Goal: Check status: Check status

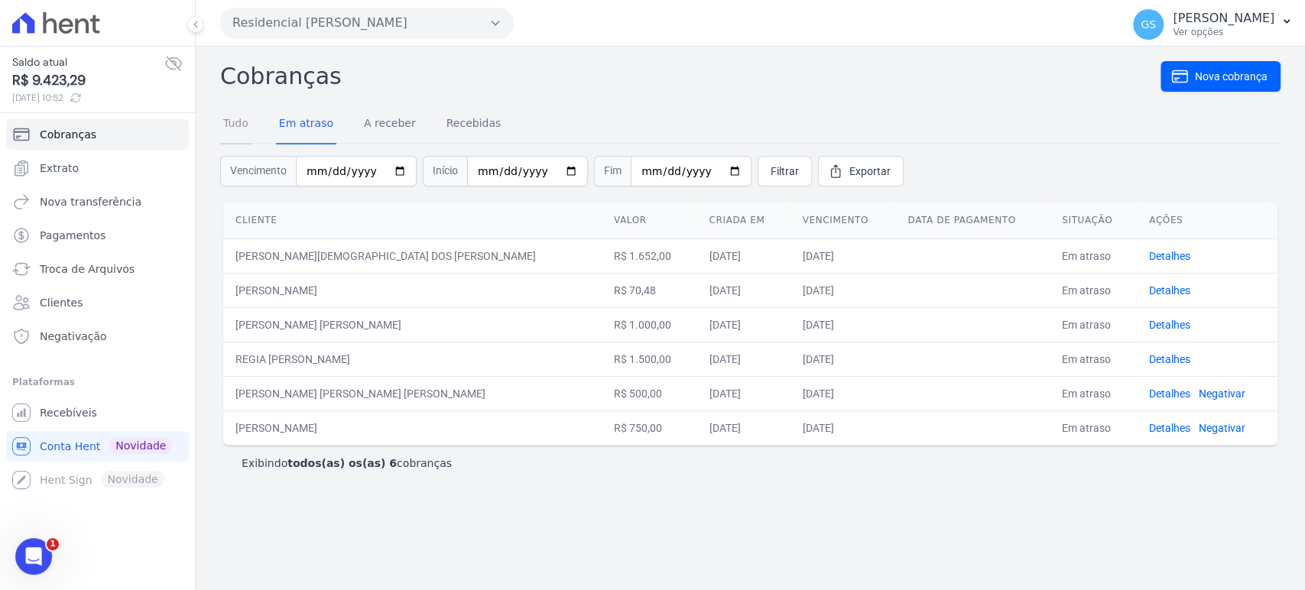
click at [238, 128] on link "Tudo" at bounding box center [235, 125] width 31 height 40
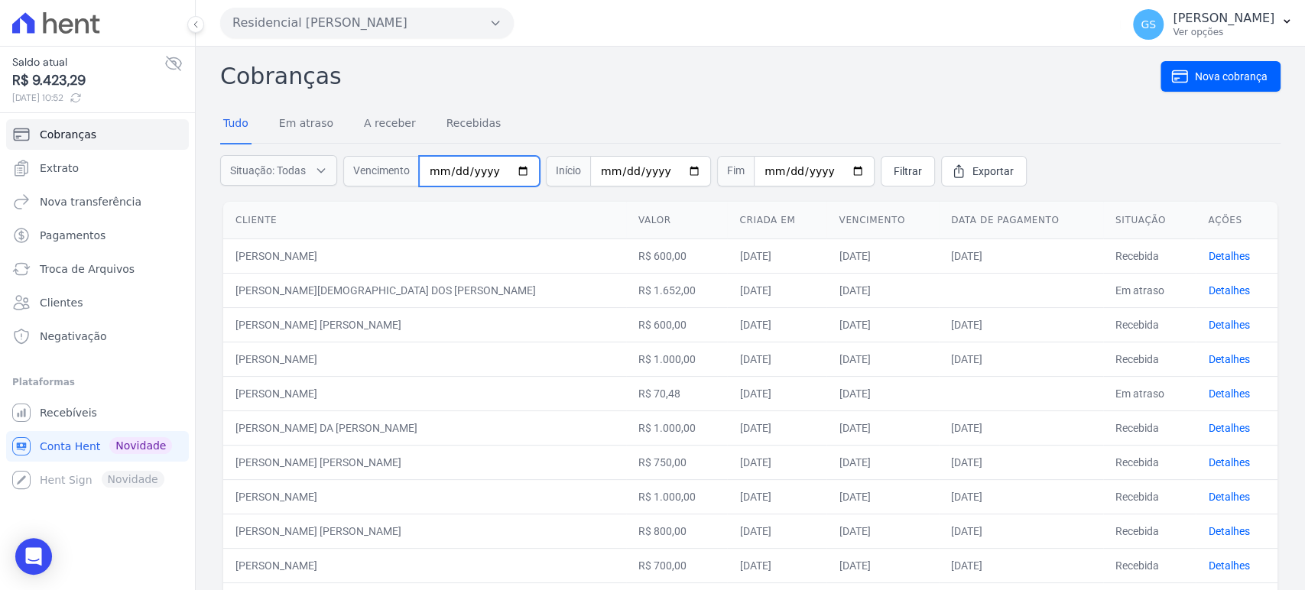
click at [428, 173] on input "date" at bounding box center [479, 171] width 121 height 31
type input "[DATE]"
click at [893, 175] on span "Filtrar" at bounding box center [907, 171] width 28 height 15
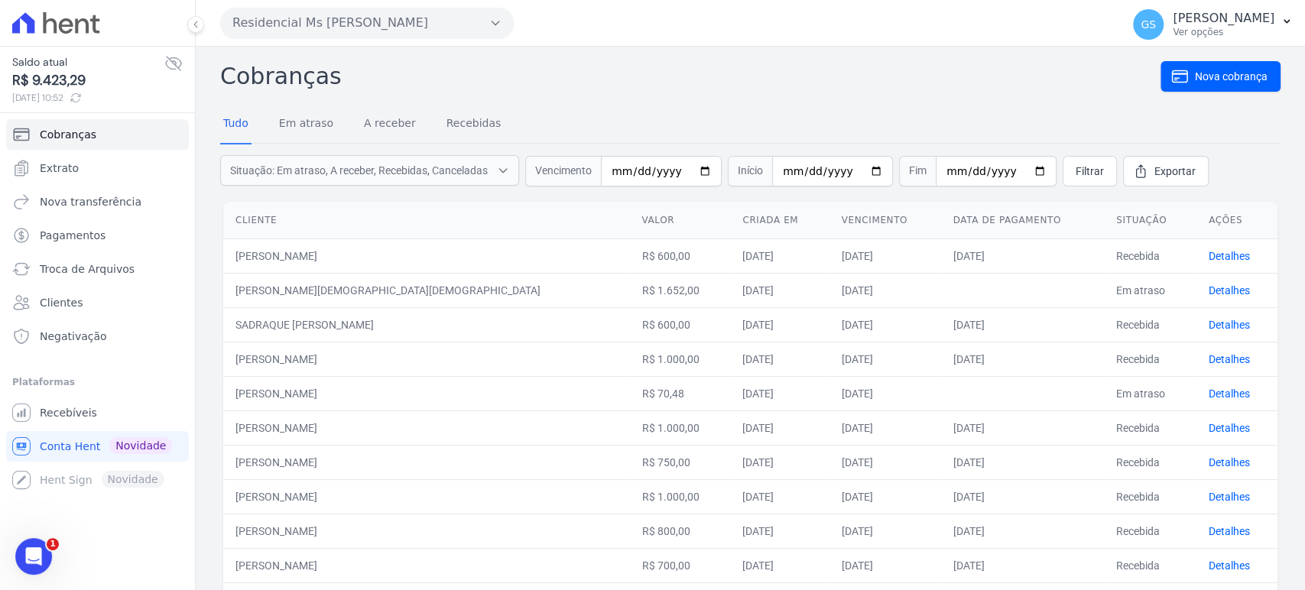
click at [313, 323] on td "SADRAQUE [PERSON_NAME]" at bounding box center [426, 324] width 406 height 34
click at [337, 324] on td "SADRAQUE [PERSON_NAME]" at bounding box center [426, 324] width 406 height 34
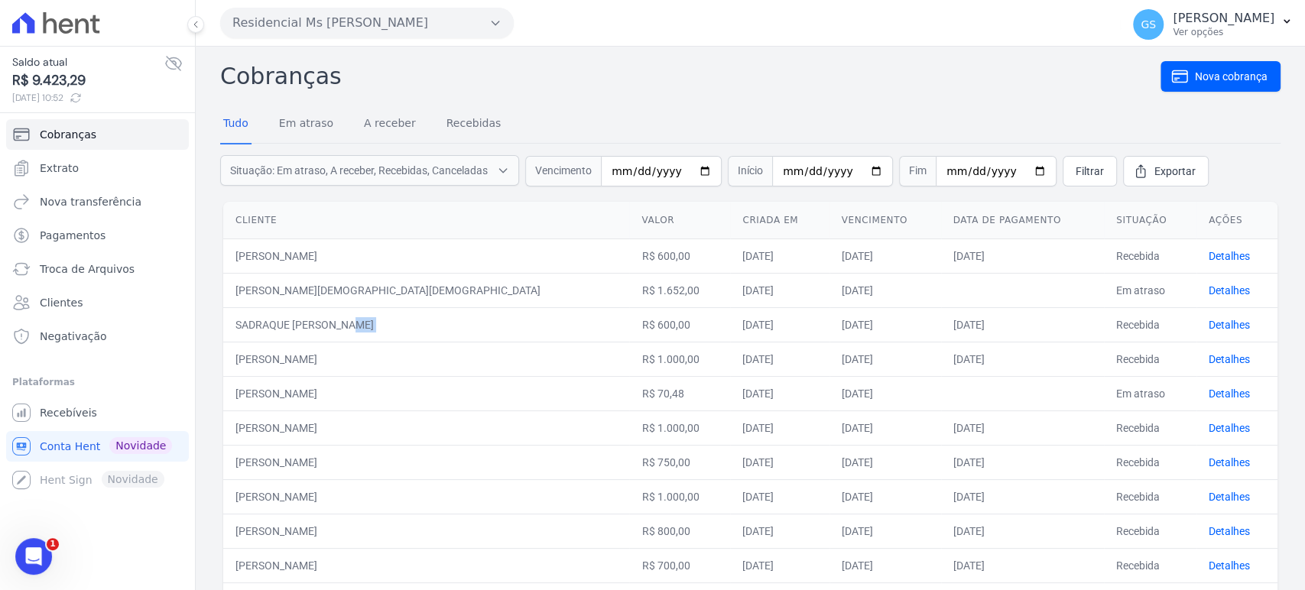
click at [337, 324] on td "SADRAQUE [PERSON_NAME]" at bounding box center [426, 324] width 406 height 34
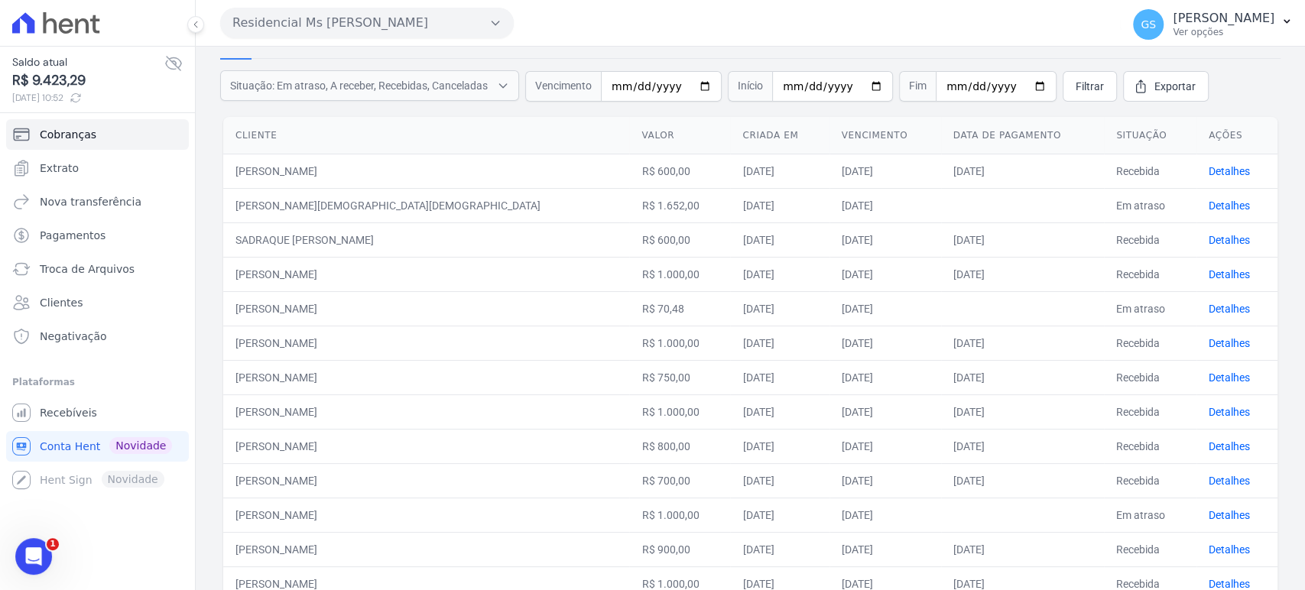
click at [271, 309] on td "[PERSON_NAME]" at bounding box center [426, 308] width 406 height 34
click at [355, 338] on td "[PERSON_NAME]" at bounding box center [426, 343] width 406 height 34
click at [353, 339] on td "[PERSON_NAME]" at bounding box center [426, 343] width 406 height 34
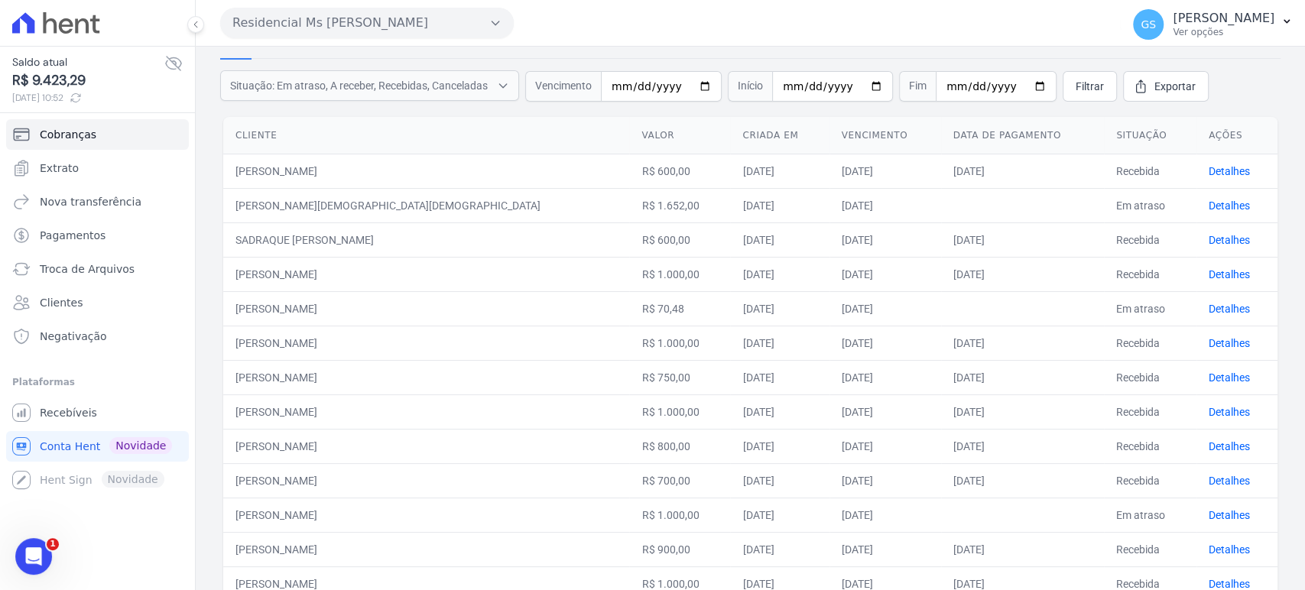
click at [353, 339] on td "[PERSON_NAME]" at bounding box center [426, 343] width 406 height 34
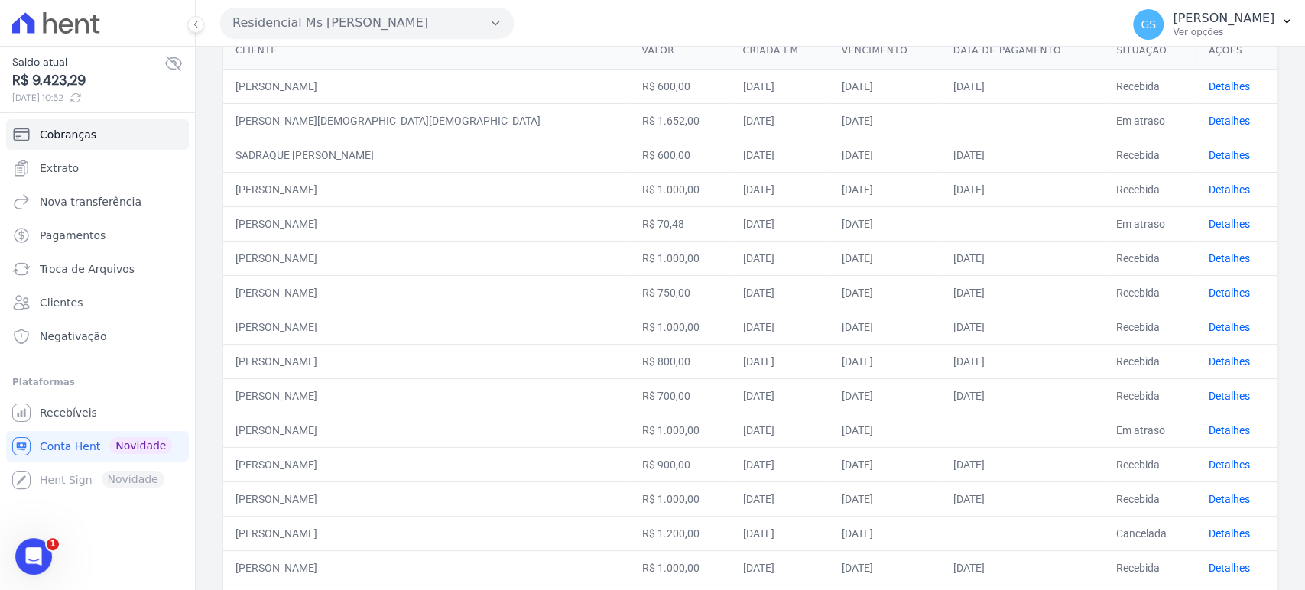
scroll to position [254, 0]
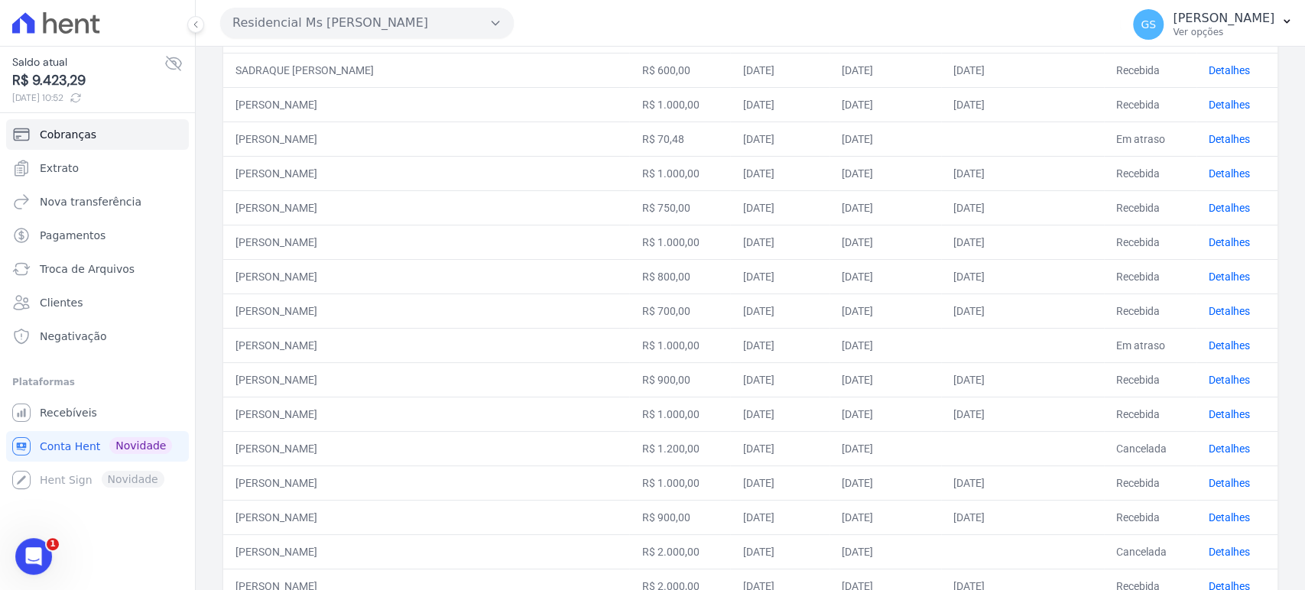
drag, startPoint x: 339, startPoint y: 203, endPoint x: 942, endPoint y: 209, distance: 602.2
click at [942, 209] on tr "[PERSON_NAME] R$ 750,00 [DATE] [DATE] [DATE] Recebida Detalhes" at bounding box center [750, 207] width 1054 height 34
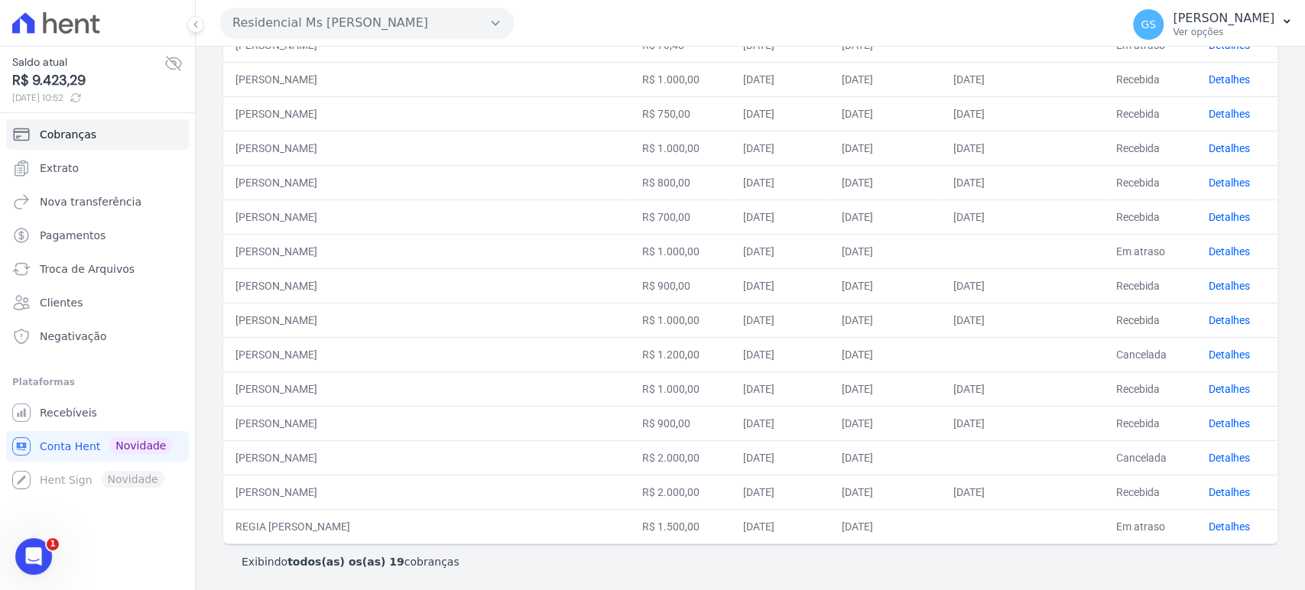
scroll to position [264, 0]
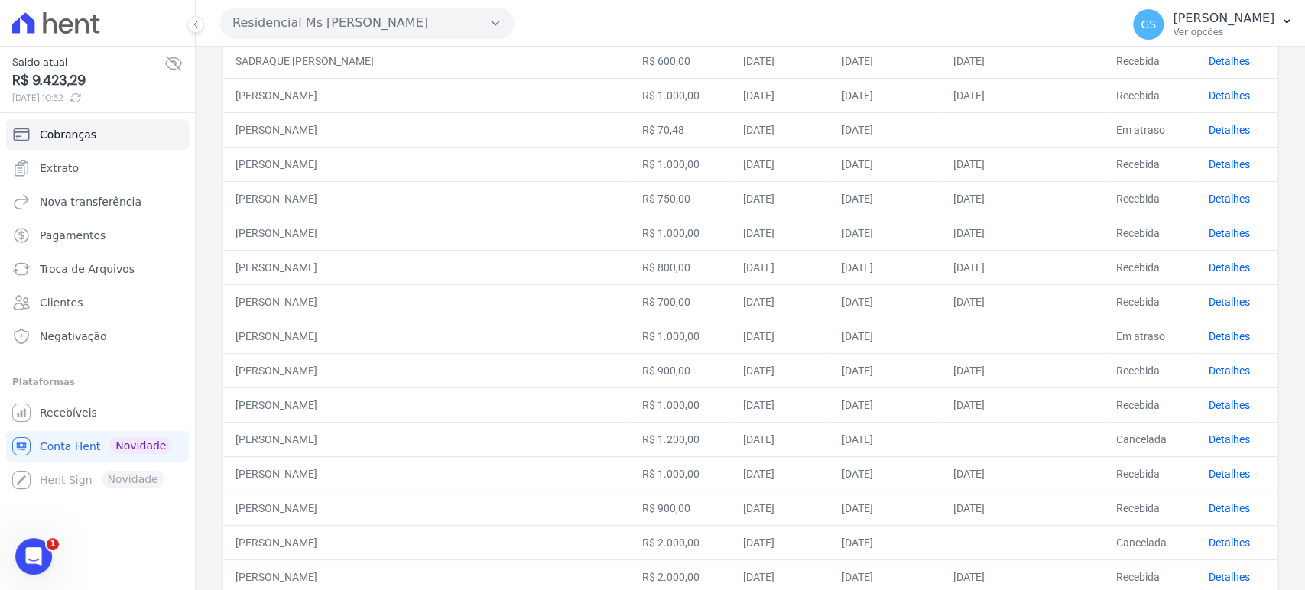
drag, startPoint x: 303, startPoint y: 231, endPoint x: 390, endPoint y: 225, distance: 86.6
click at [385, 231] on td "[PERSON_NAME]" at bounding box center [426, 233] width 406 height 34
drag, startPoint x: 262, startPoint y: 229, endPoint x: 361, endPoint y: 223, distance: 98.8
click at [361, 223] on td "[PERSON_NAME]" at bounding box center [426, 233] width 406 height 34
